Goal: Task Accomplishment & Management: Use online tool/utility

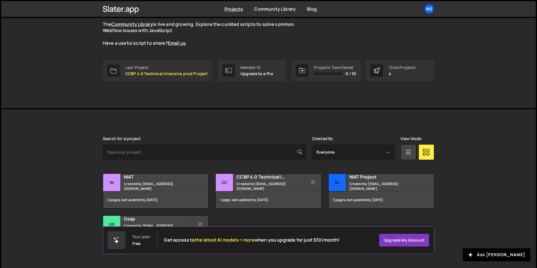
scroll to position [64, 0]
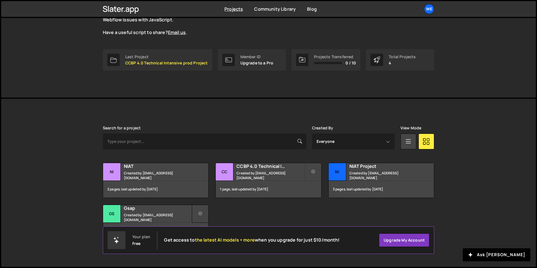
click at [200, 212] on icon at bounding box center [200, 214] width 4 height 6
click at [226, 233] on link "Edit Project" at bounding box center [225, 236] width 67 height 9
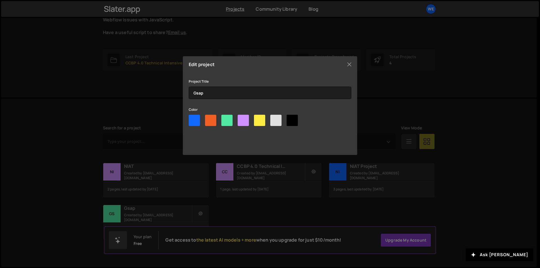
click at [243, 221] on div "Edit project Project Title Gsap Color Update project" at bounding box center [270, 134] width 540 height 268
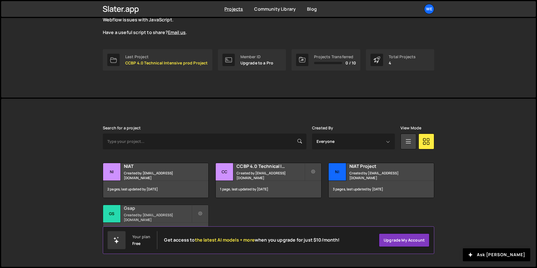
click at [164, 211] on h2 "Gsap" at bounding box center [158, 208] width 68 height 6
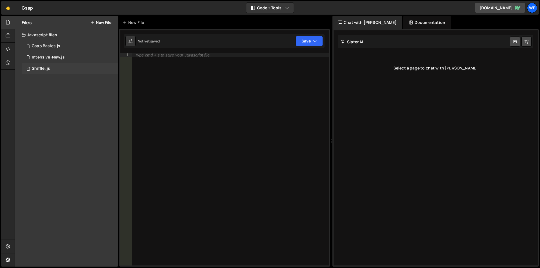
click at [44, 66] on div "Shiffle .js" at bounding box center [41, 68] width 18 height 5
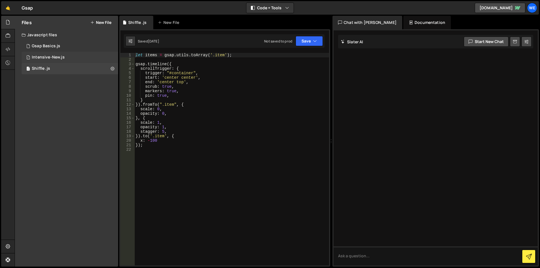
click at [48, 57] on div "Intensive-New.js" at bounding box center [48, 57] width 33 height 5
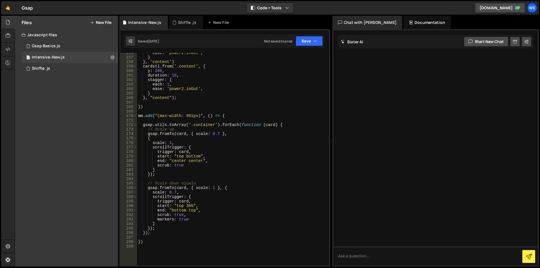
scroll to position [759, 0]
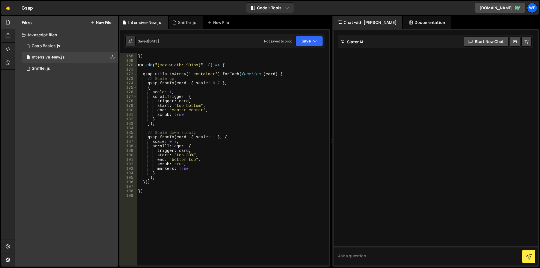
click at [94, 21] on button "New File" at bounding box center [100, 22] width 21 height 4
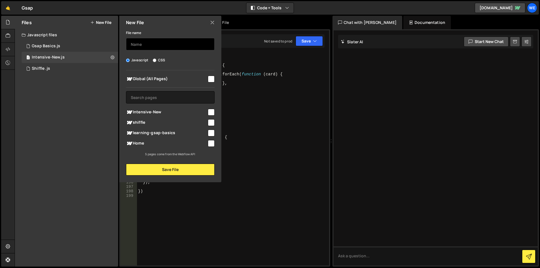
click at [142, 44] on input "text" at bounding box center [170, 44] width 89 height 12
type input "gsap"
type input "tech team scroll animation"
click at [170, 58] on div "Javascript CSS" at bounding box center [170, 60] width 89 height 6
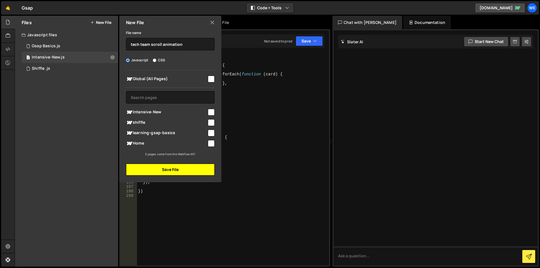
click at [166, 173] on button "Save File" at bounding box center [170, 170] width 89 height 12
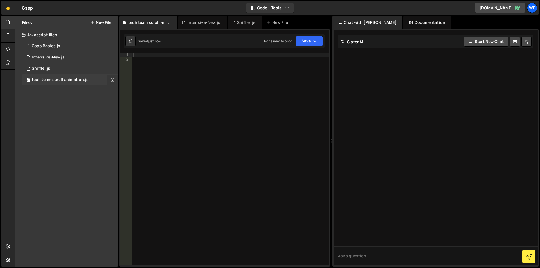
click at [112, 77] on button at bounding box center [112, 80] width 10 height 10
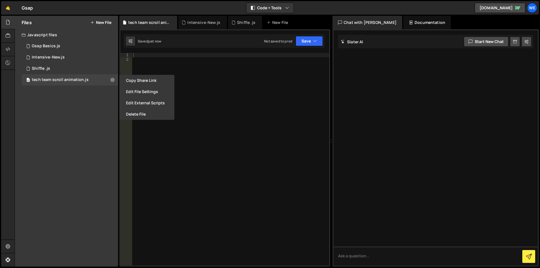
click at [106, 100] on div "Files New File Javascript files 1 Gsap Basics.js 0 0 Intensive-New.js 0 1 Shiff…" at bounding box center [66, 141] width 103 height 251
click at [82, 77] on div "0 tech team scroll animation.js 0" at bounding box center [70, 79] width 96 height 11
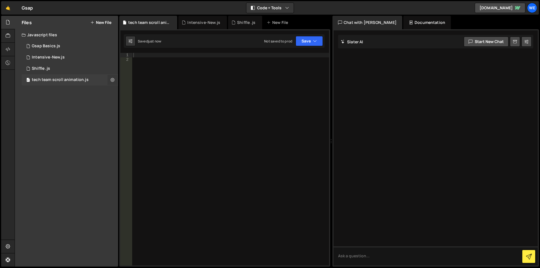
click at [111, 78] on icon at bounding box center [112, 79] width 4 height 5
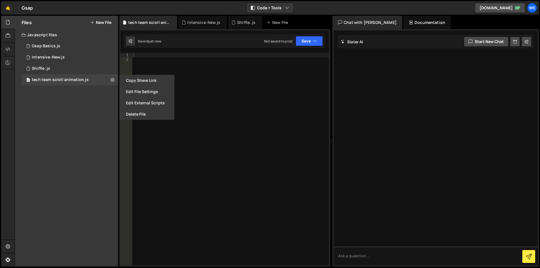
click at [74, 105] on div "Files New File Javascript files 1 Gsap Basics.js 0 0 Intensive-New.js 0 1 Shiff…" at bounding box center [66, 141] width 103 height 251
click at [111, 80] on icon at bounding box center [112, 79] width 4 height 5
click at [135, 115] on button "Delete File" at bounding box center [146, 113] width 55 height 11
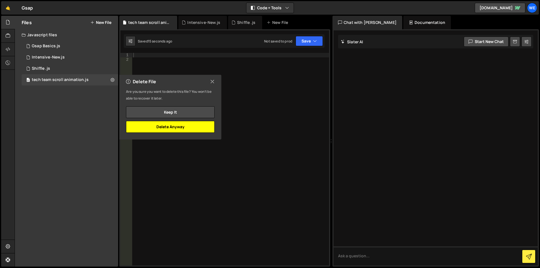
click at [167, 128] on button "Delete Anyway" at bounding box center [170, 127] width 89 height 12
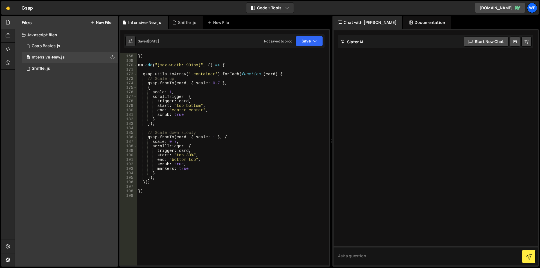
click at [111, 22] on button "New File" at bounding box center [100, 22] width 21 height 4
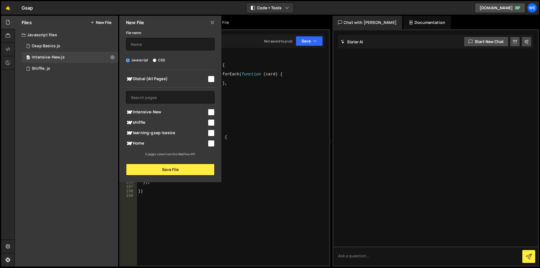
click at [209, 142] on input "checkbox" at bounding box center [211, 143] width 7 height 7
checkbox input "true"
click at [150, 44] on input "text" at bounding box center [170, 44] width 89 height 12
type input "Intensi"
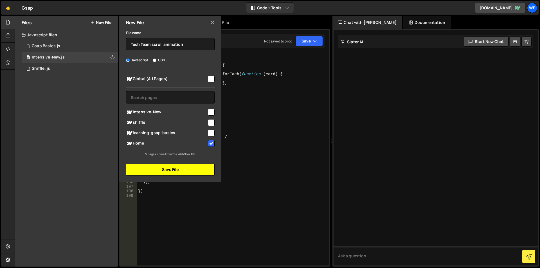
click at [183, 169] on button "Save File" at bounding box center [170, 170] width 89 height 12
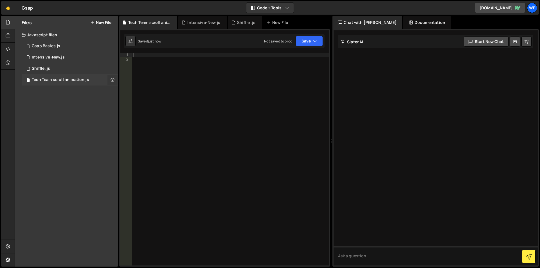
click at [112, 79] on icon at bounding box center [112, 79] width 4 height 5
type input "Tech Team scroll animation"
radio input "true"
checkbox input "true"
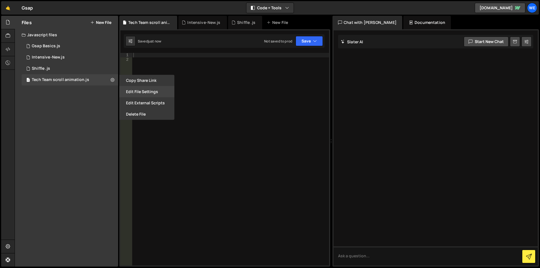
click at [133, 94] on button "Edit File Settings" at bounding box center [146, 91] width 55 height 11
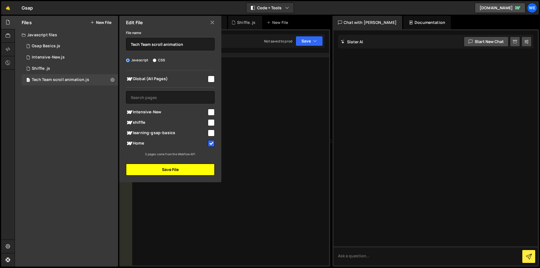
click at [141, 166] on button "Save File" at bounding box center [170, 170] width 89 height 12
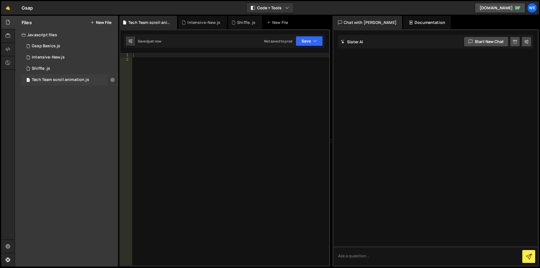
click at [111, 79] on icon at bounding box center [112, 79] width 4 height 5
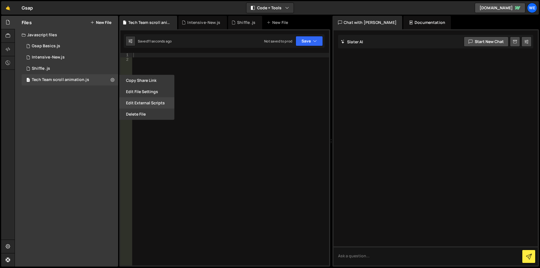
click at [133, 101] on button "Edit External Scripts" at bounding box center [146, 102] width 55 height 11
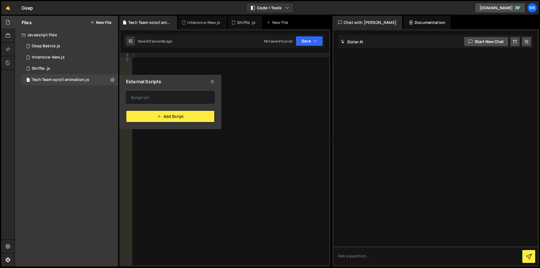
click at [211, 81] on icon at bounding box center [212, 81] width 4 height 6
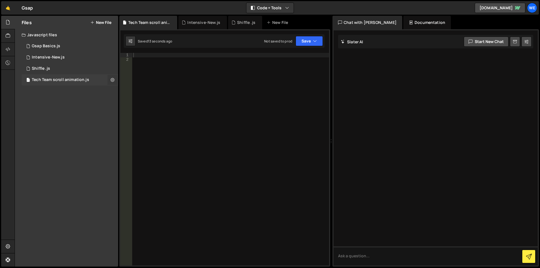
click at [113, 80] on icon at bounding box center [112, 79] width 4 height 5
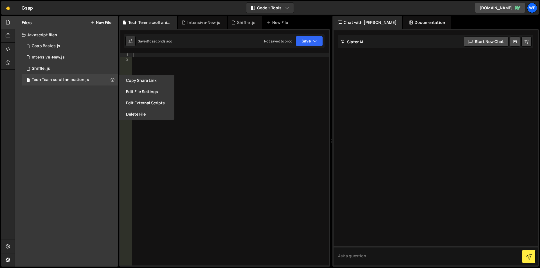
click at [89, 109] on div "Files New File Javascript files 1 Gsap Basics.js 0 1 Intensive-New.js 0 1 Shiff…" at bounding box center [66, 141] width 103 height 251
click at [6, 33] on icon at bounding box center [8, 36] width 4 height 6
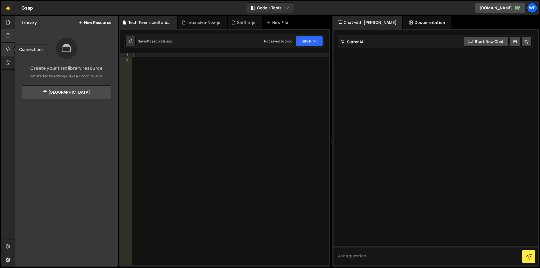
click at [8, 47] on icon at bounding box center [8, 49] width 4 height 6
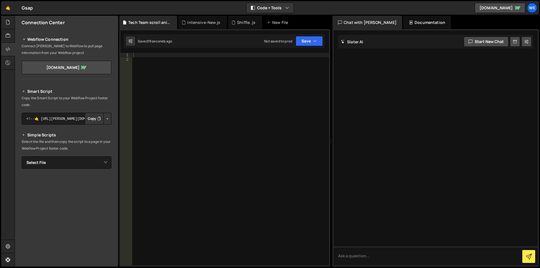
scroll to position [30, 0]
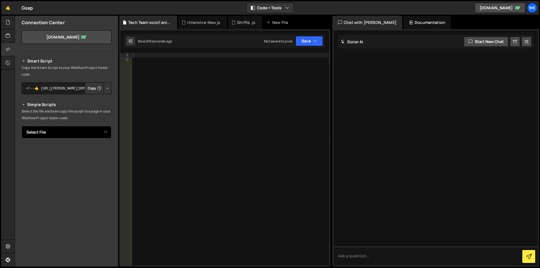
click at [61, 130] on select "Select File Gsap Basics.js Intensive-New.[PERSON_NAME] .js tech team scroll ani…" at bounding box center [67, 132] width 90 height 12
select select "45126"
click at [22, 126] on select "Select File Gsap Basics.js Intensive-New.[PERSON_NAME] .js tech team scroll ani…" at bounding box center [67, 132] width 90 height 12
click at [80, 115] on p "Select the file and then copy the script to a page in your Webflow Project foot…" at bounding box center [67, 114] width 90 height 13
click at [94, 151] on button "Copy" at bounding box center [94, 151] width 19 height 12
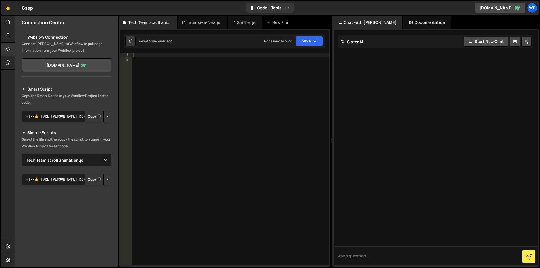
scroll to position [0, 0]
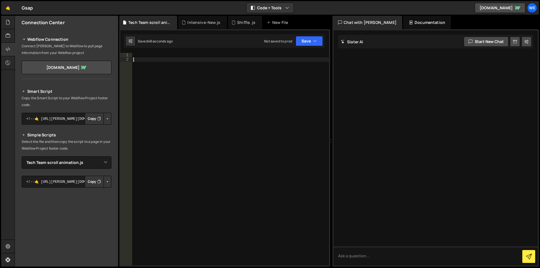
click at [236, 71] on div at bounding box center [230, 163] width 197 height 221
click at [221, 65] on div at bounding box center [230, 163] width 197 height 221
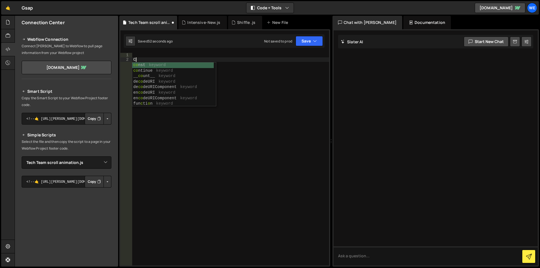
type textarea "C"
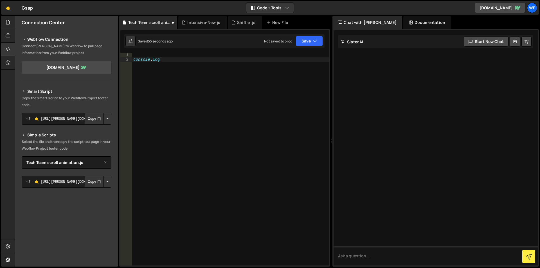
scroll to position [0, 2]
type textarea "console.log("testing"
click at [184, 67] on div "console . log ( "testing" )" at bounding box center [230, 163] width 197 height 221
type textarea "console.log("testing")"
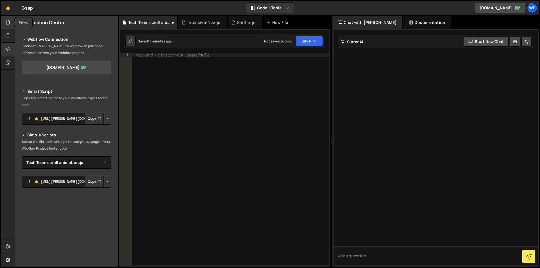
click at [6, 28] on div at bounding box center [8, 22] width 14 height 13
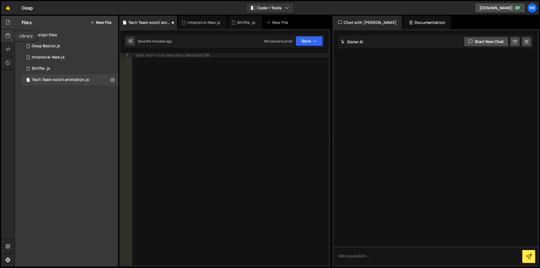
click at [6, 36] on icon at bounding box center [8, 36] width 4 height 6
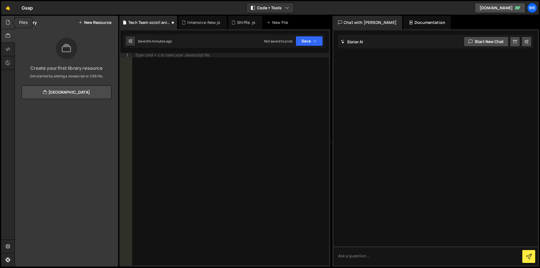
click at [5, 24] on div at bounding box center [8, 22] width 14 height 13
